Goal: Find specific page/section: Find specific page/section

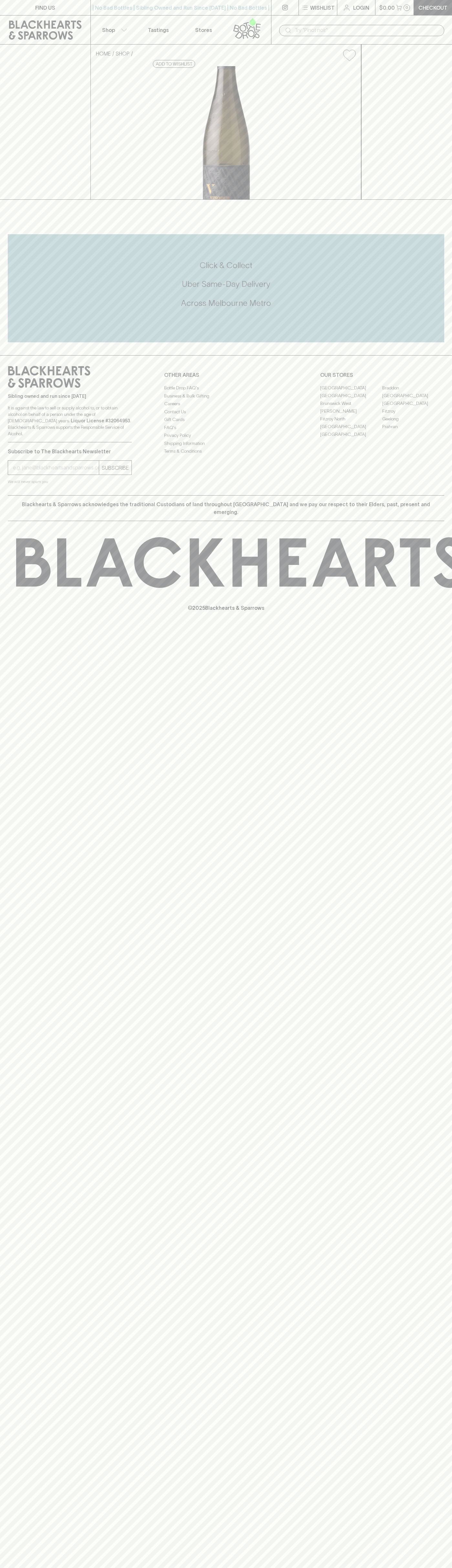
click at [413, 391] on link "Braddon" at bounding box center [413, 388] width 62 height 8
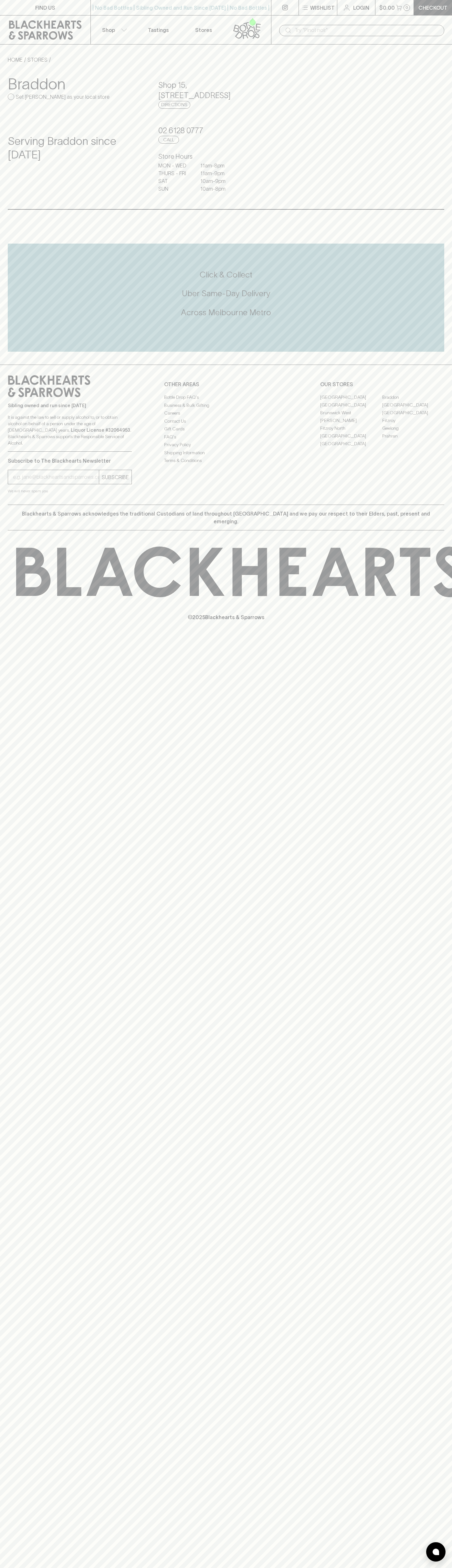
click at [265, 2] on div "| No Bad Bottles | Sibling Owned and Run Since 2006 | No Bad Bottles | Sibling …" at bounding box center [180, 7] width 181 height 15
click at [446, 1465] on div "FIND US | No Bad Bottles | Sibling Owned and Run Since 2006 | No Bad Bottles | …" at bounding box center [226, 784] width 452 height 1568
click at [228, 1567] on html "FIND US | No Bad Bottles | Sibling Owned and Run Since 2006 | No Bad Bottles | …" at bounding box center [226, 784] width 452 height 1568
click at [26, 925] on div "FIND US | No Bad Bottles | Sibling Owned and Run Since 2006 | No Bad Bottles | …" at bounding box center [226, 784] width 452 height 1568
